Goal: Find contact information: Find contact information

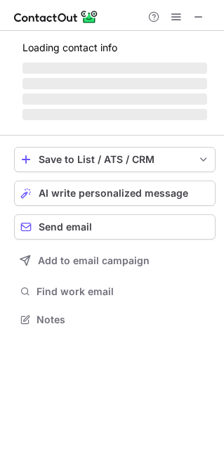
scroll to position [327, 224]
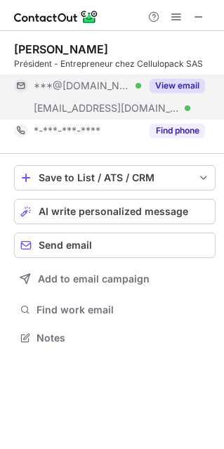
click at [179, 86] on button "View email" at bounding box center [177, 86] width 55 height 14
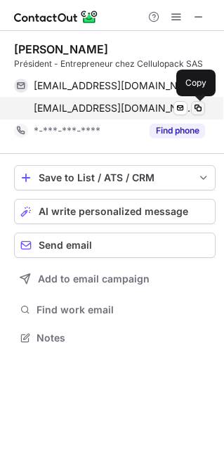
click at [194, 109] on span at bounding box center [197, 107] width 11 height 11
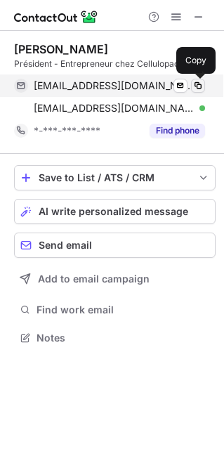
click at [197, 86] on span at bounding box center [197, 85] width 11 height 11
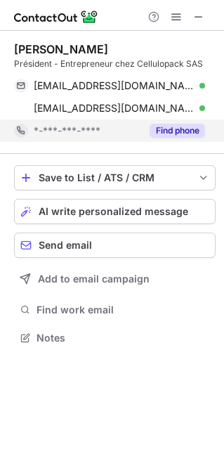
click at [178, 130] on button "Find phone" at bounding box center [177, 131] width 55 height 14
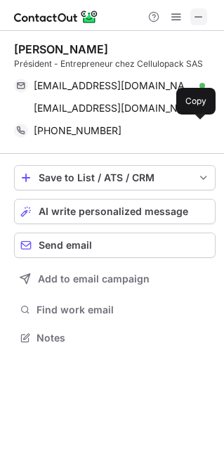
click at [199, 15] on span at bounding box center [198, 16] width 11 height 11
